Goal: Navigation & Orientation: Find specific page/section

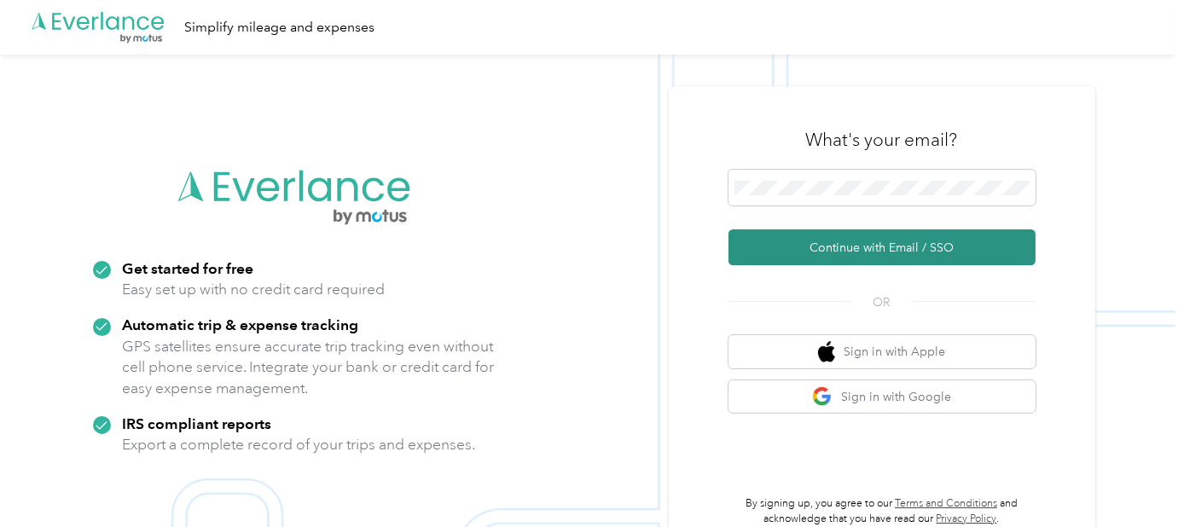
click at [839, 256] on button "Continue with Email / SSO" at bounding box center [882, 247] width 307 height 36
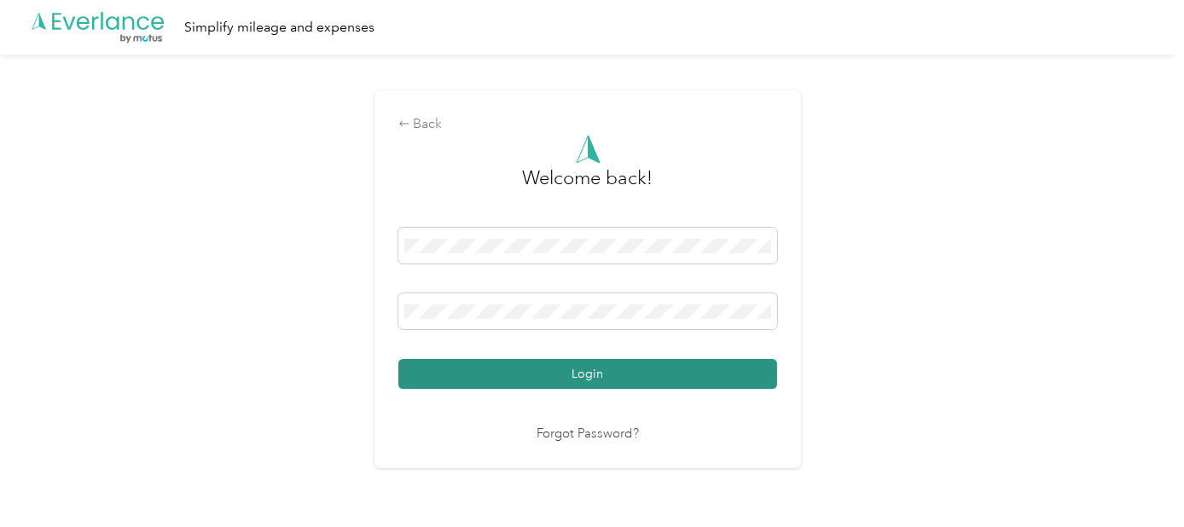
click at [668, 379] on button "Login" at bounding box center [587, 374] width 379 height 30
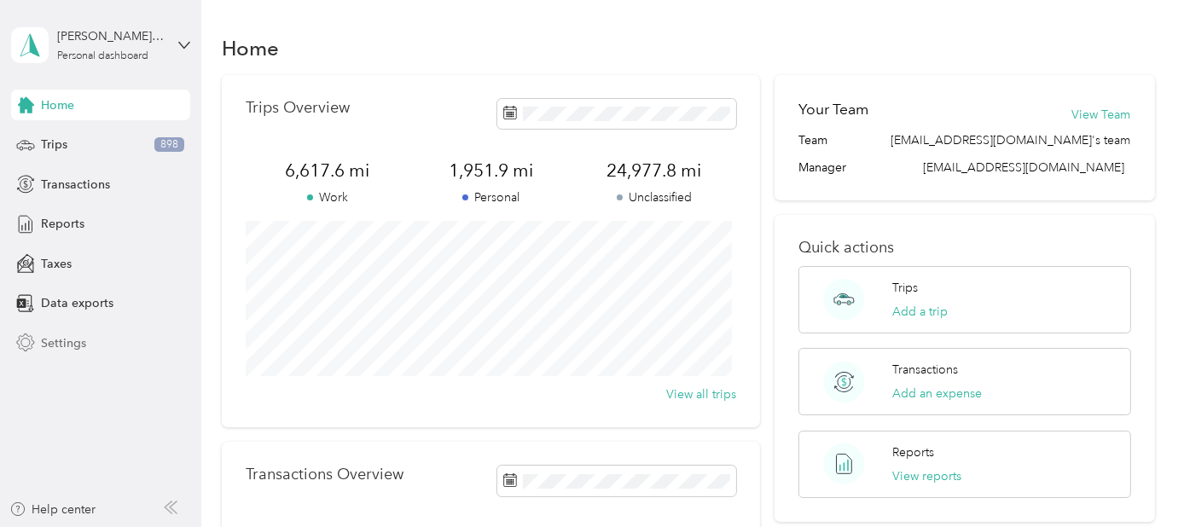
click at [73, 344] on span "Settings" at bounding box center [63, 343] width 45 height 18
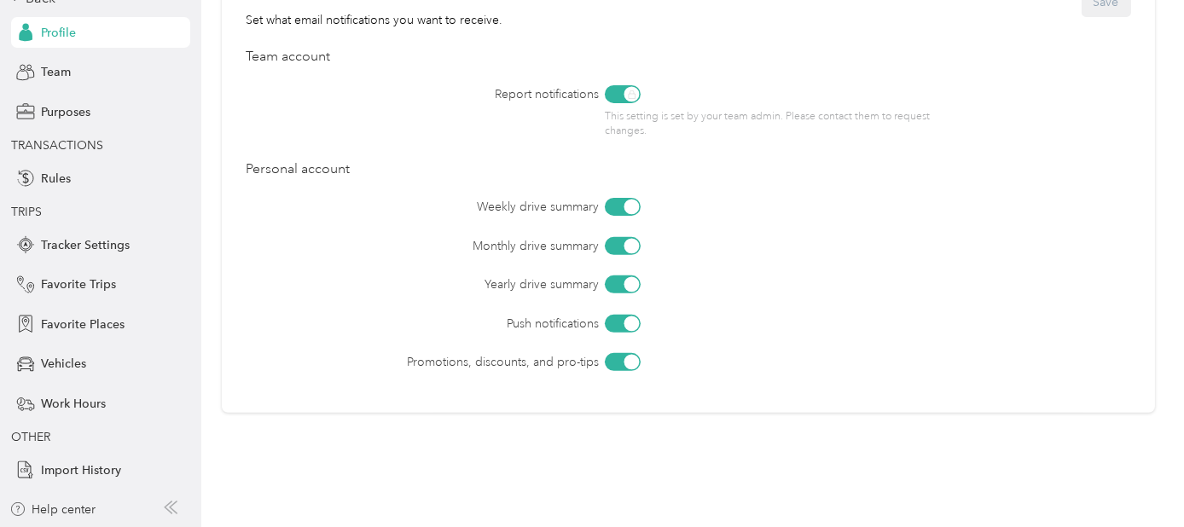
scroll to position [848, 0]
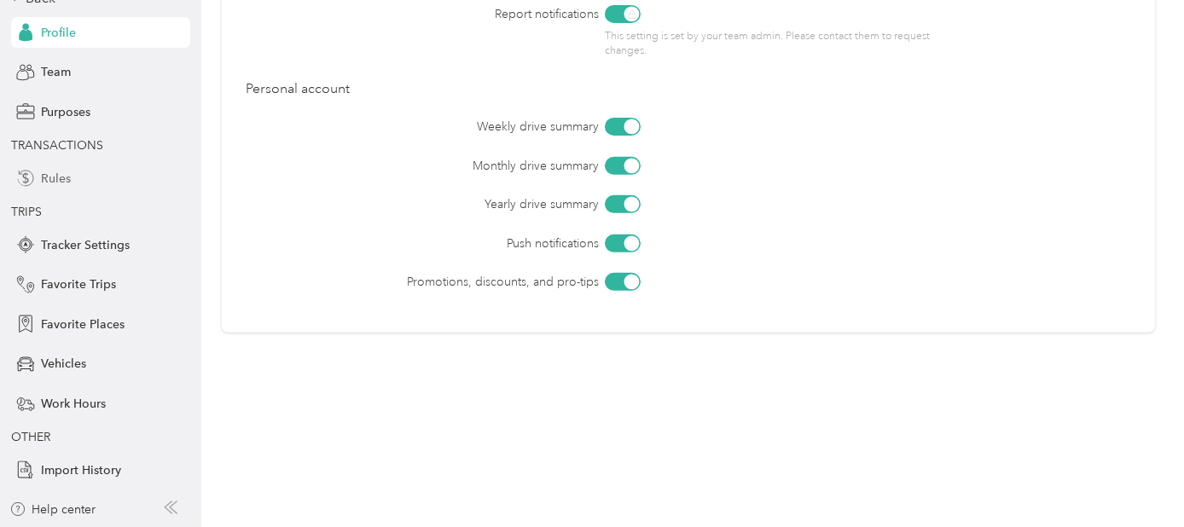
click at [48, 177] on span "Rules" at bounding box center [56, 179] width 30 height 18
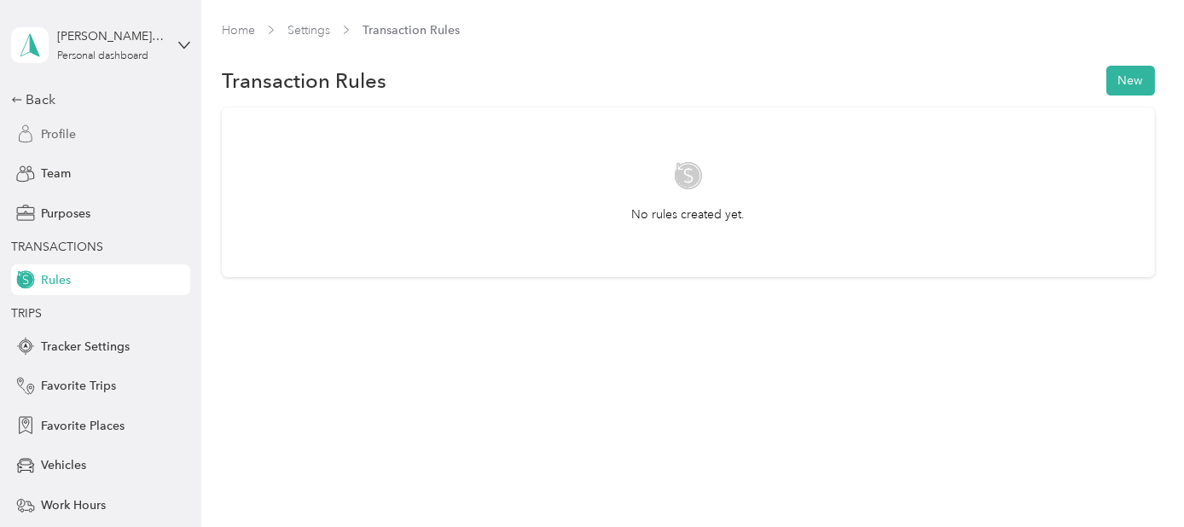
click at [41, 125] on span "Profile" at bounding box center [58, 134] width 35 height 18
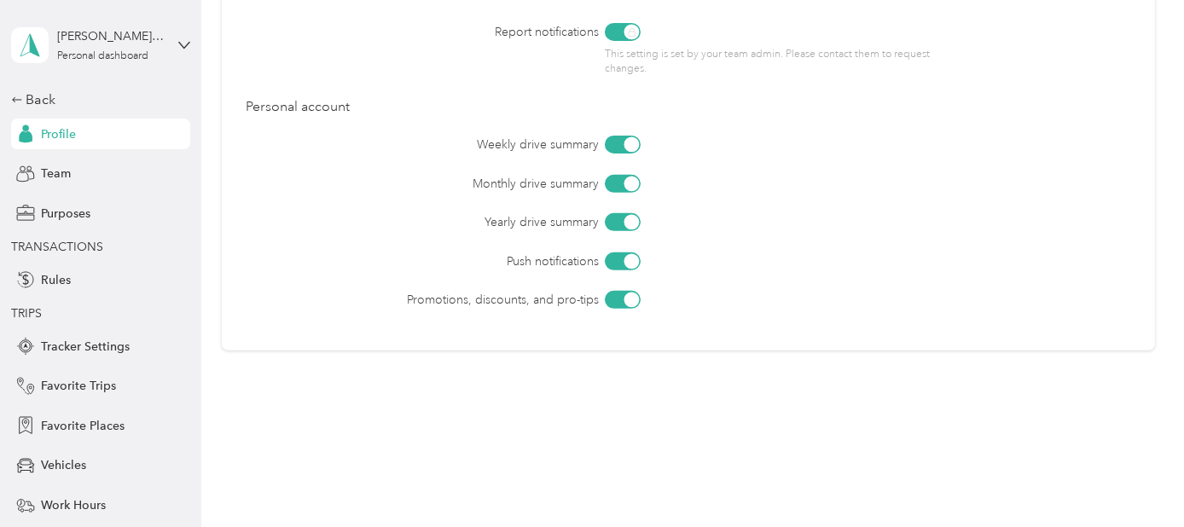
scroll to position [848, 0]
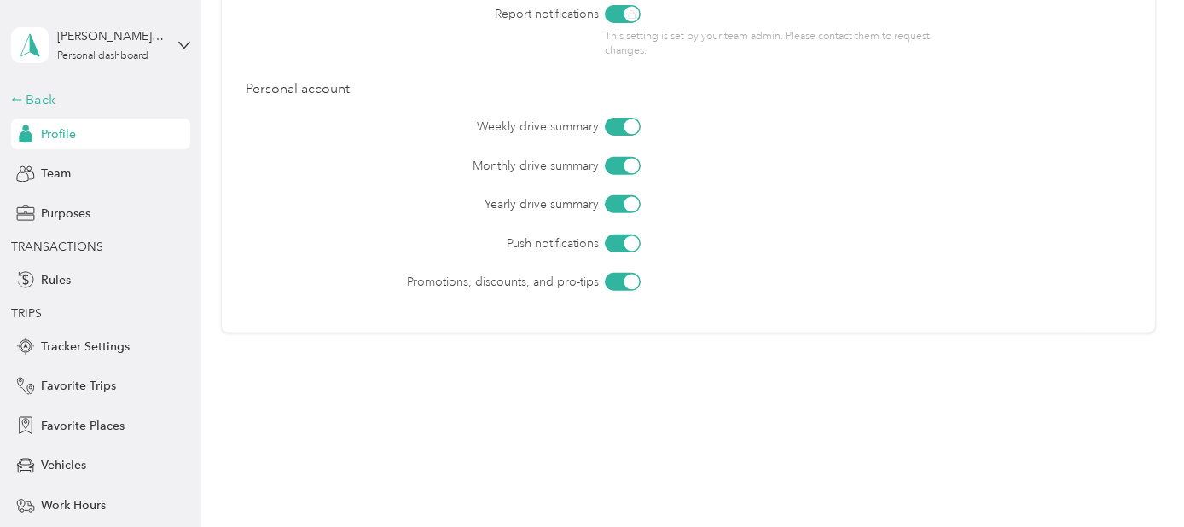
click at [31, 106] on div "Back" at bounding box center [96, 100] width 171 height 20
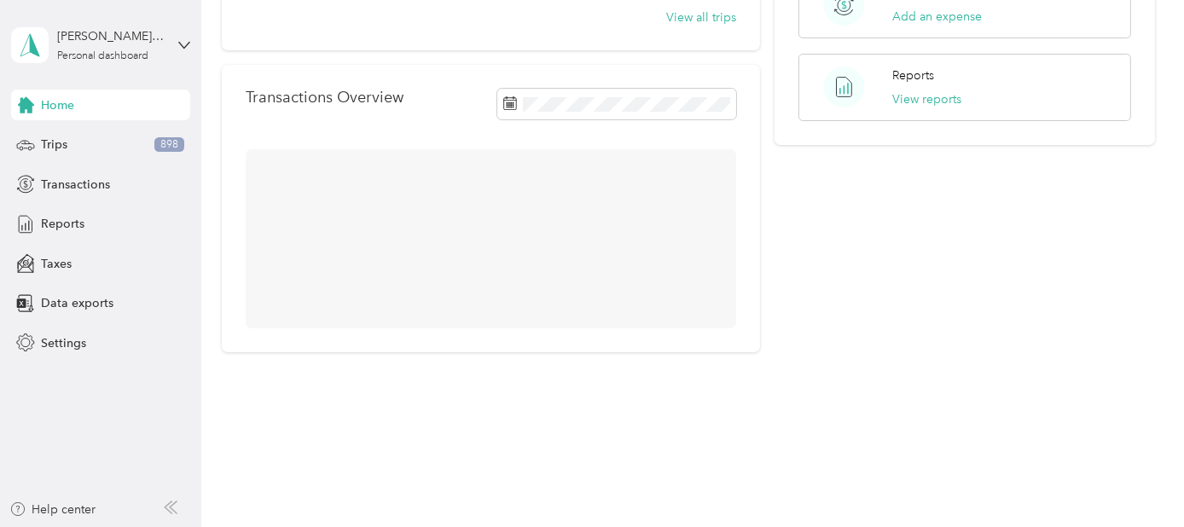
scroll to position [408, 0]
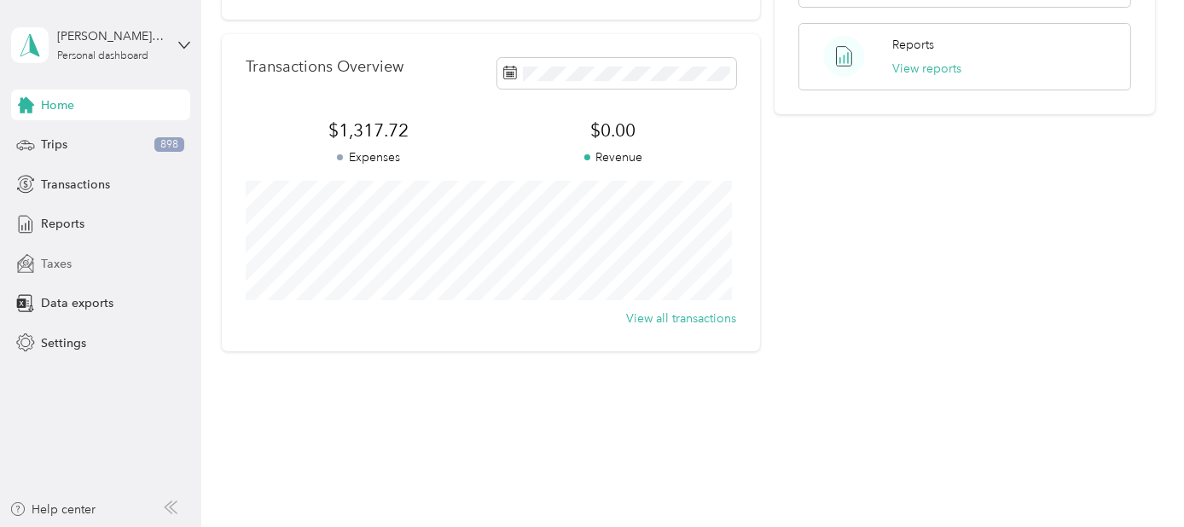
click at [51, 258] on span "Taxes" at bounding box center [56, 264] width 31 height 18
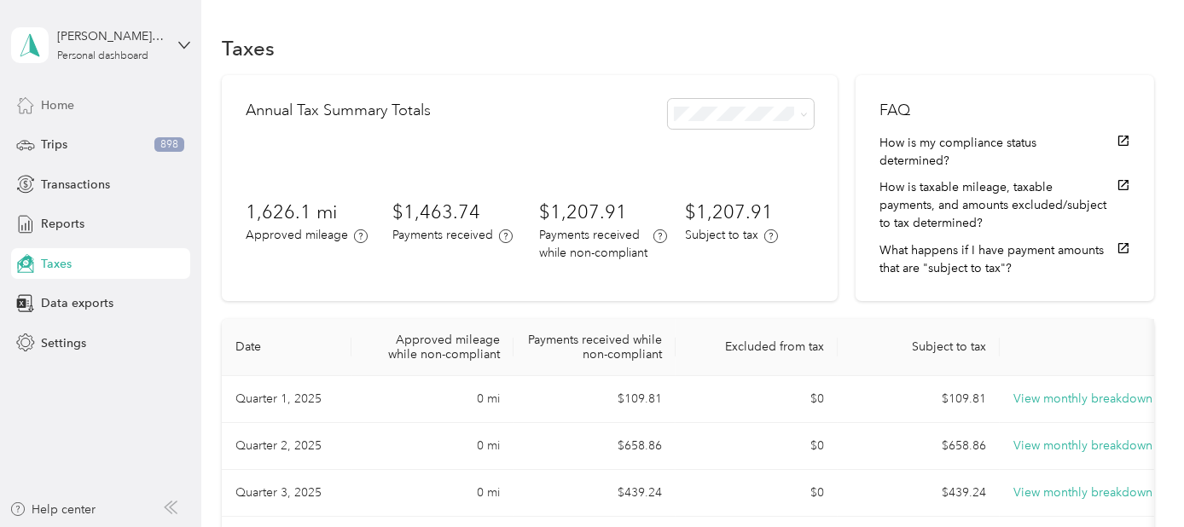
click at [66, 104] on span "Home" at bounding box center [57, 105] width 33 height 18
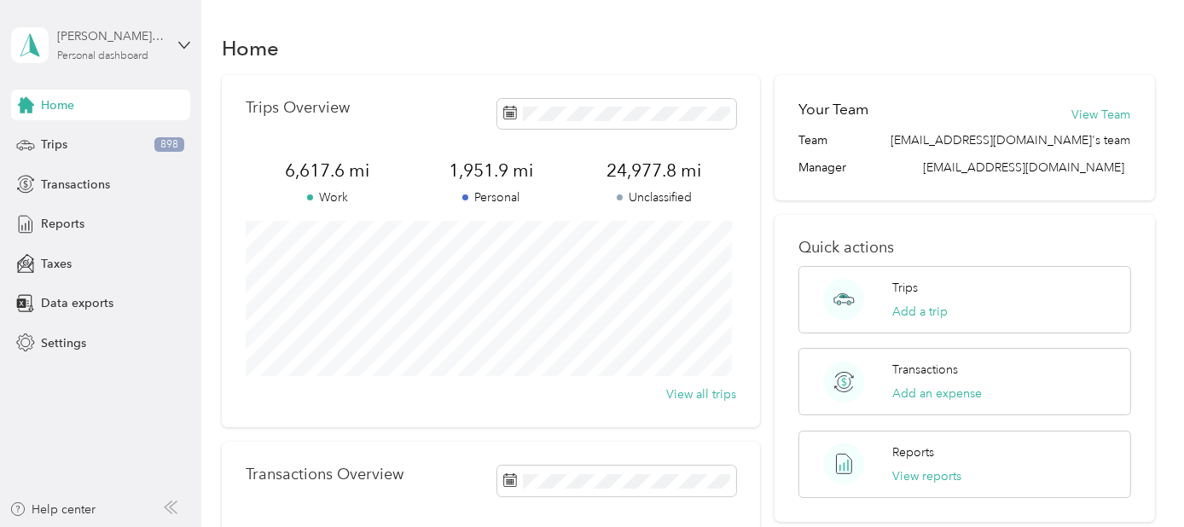
click at [117, 51] on div "Personal dashboard" at bounding box center [102, 56] width 91 height 10
click at [65, 460] on aside "[PERSON_NAME] [PERSON_NAME] Personal dashboard Home Trips 898 Transactions Repo…" at bounding box center [100, 263] width 201 height 527
